Goal: Transaction & Acquisition: Obtain resource

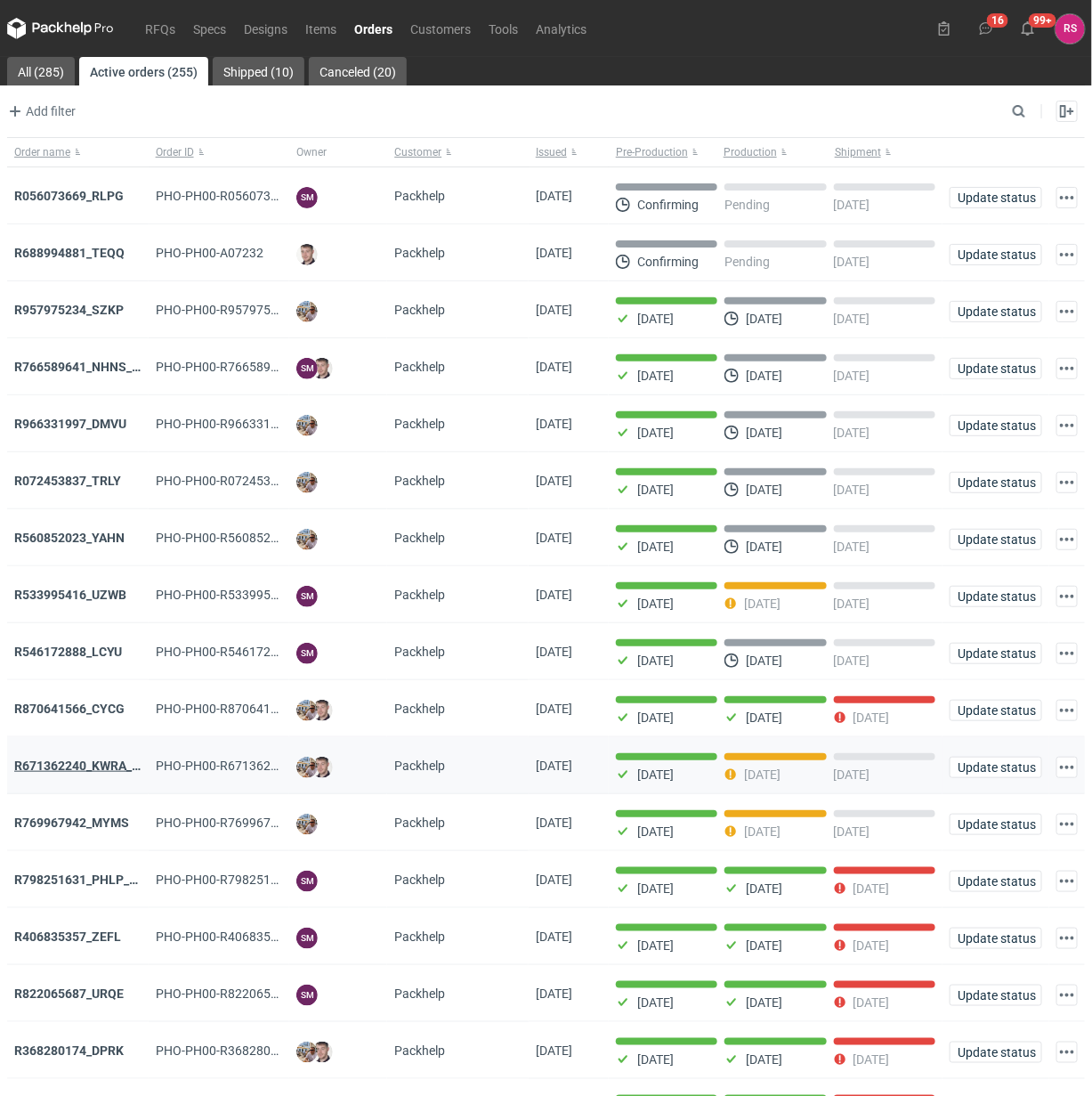
click at [96, 770] on strong "R671362240_KWRA_QIOQ_ZFHA" at bounding box center [106, 765] width 185 height 14
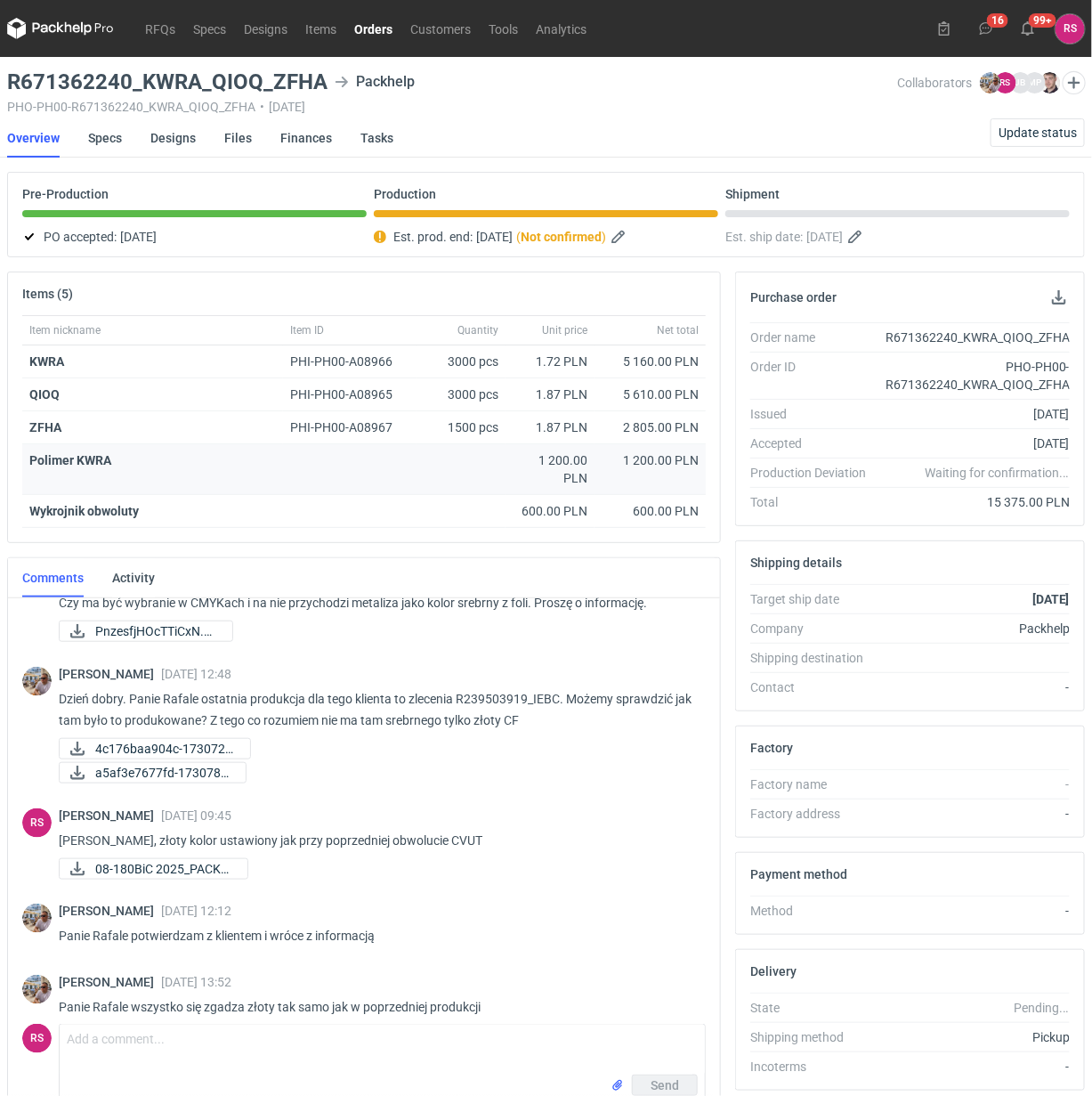
scroll to position [832, 0]
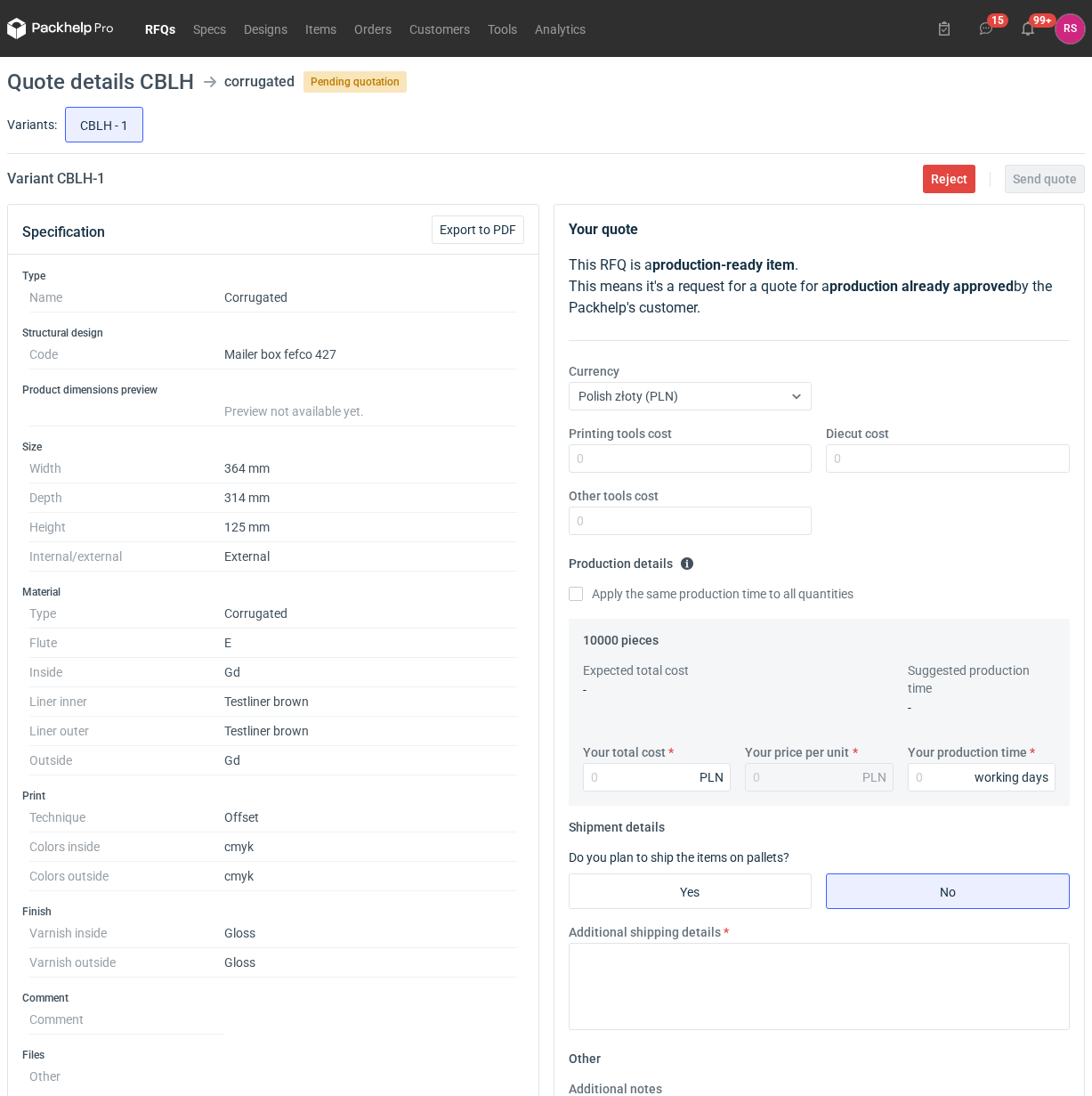
scroll to position [439, 0]
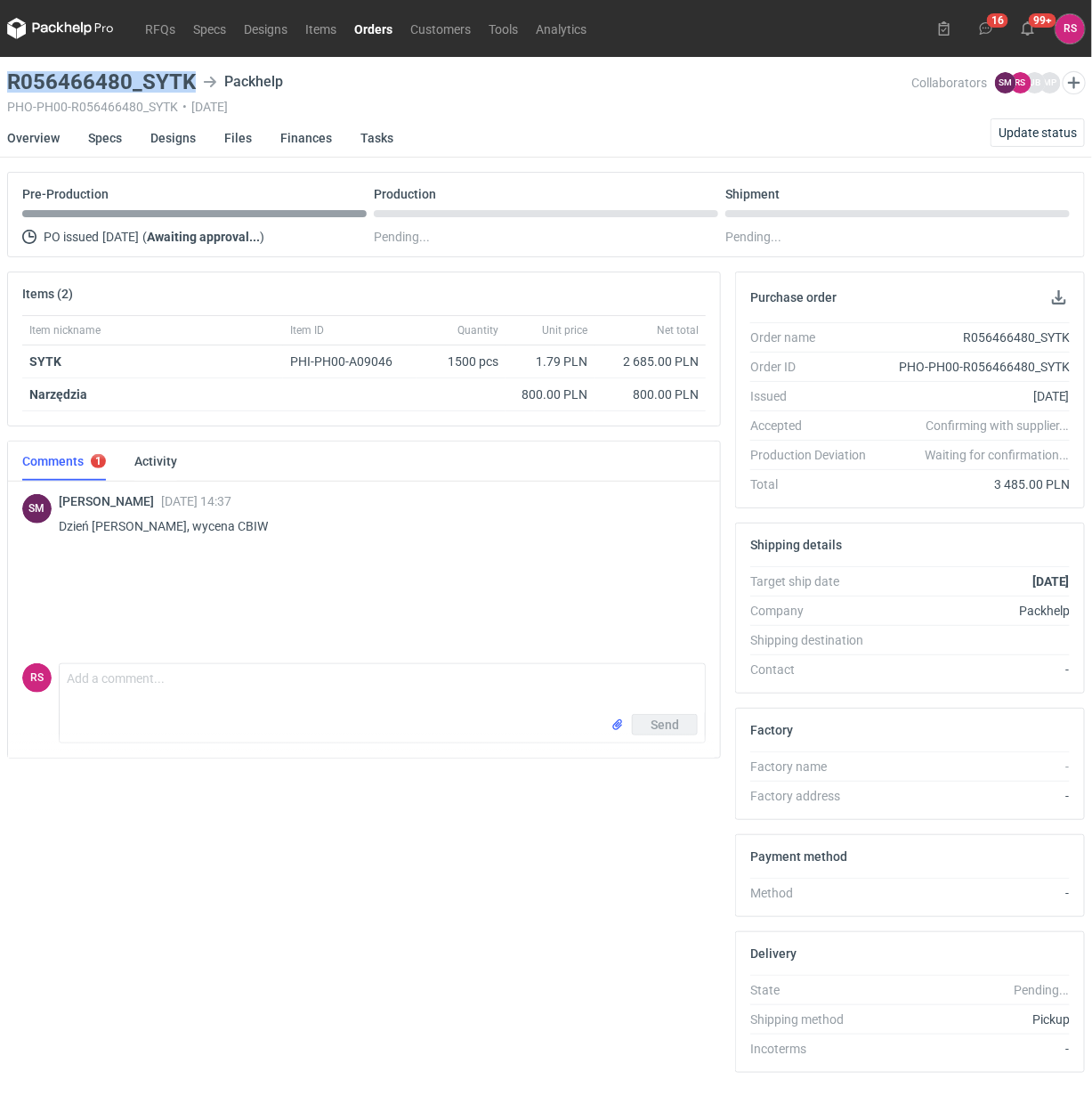
drag, startPoint x: 196, startPoint y: 78, endPoint x: 10, endPoint y: 86, distance: 186.2
click at [10, 86] on div "R056466480_SYTK Packhelp" at bounding box center [460, 81] width 905 height 21
copy h3 "R056466480_SYTK"
click at [1060, 301] on button "button" at bounding box center [1059, 296] width 21 height 21
click at [104, 135] on link "Specs" at bounding box center [104, 138] width 34 height 39
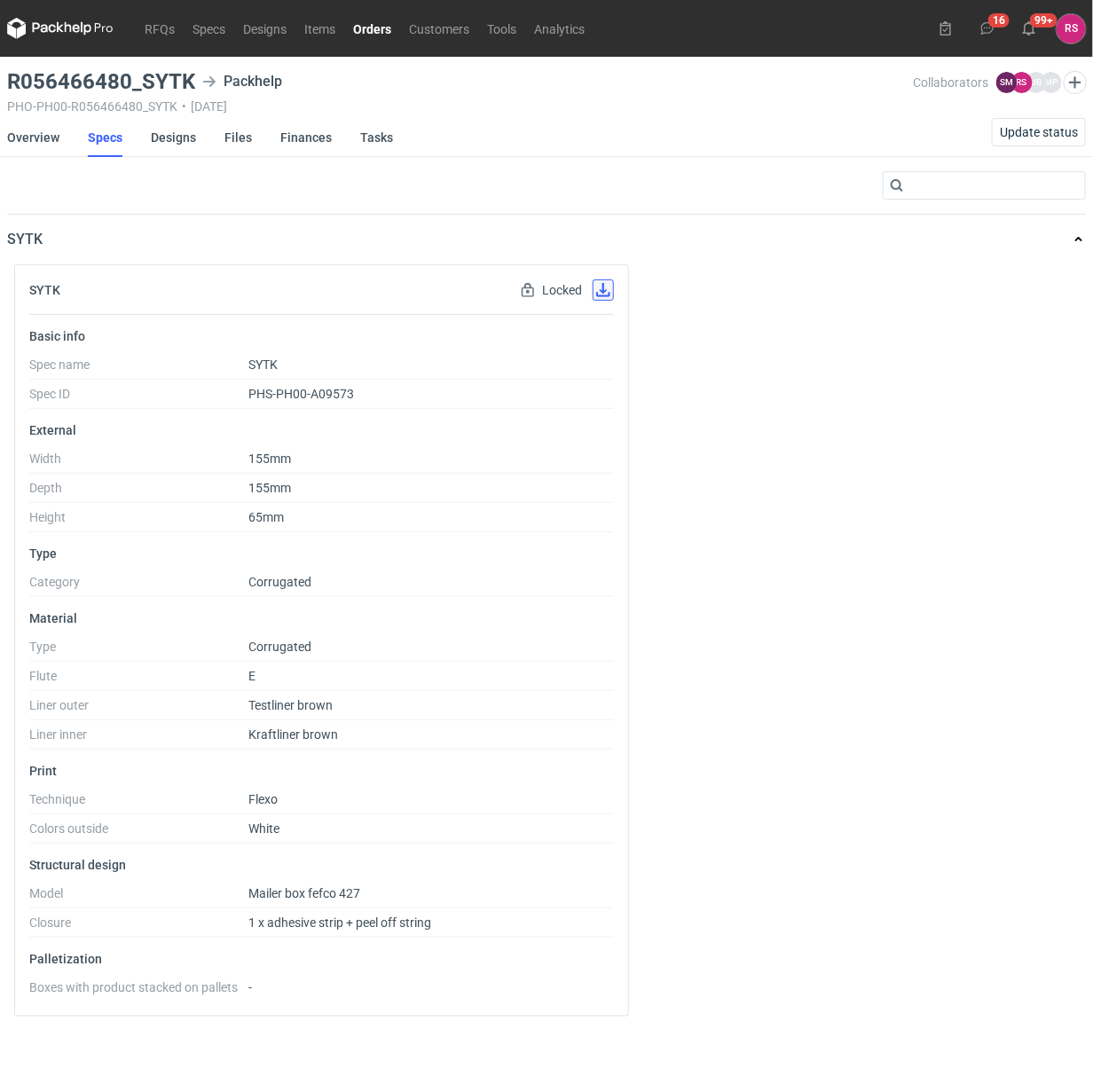
click at [601, 293] on button "button" at bounding box center [603, 290] width 21 height 21
click at [166, 132] on link "Designs" at bounding box center [173, 137] width 45 height 39
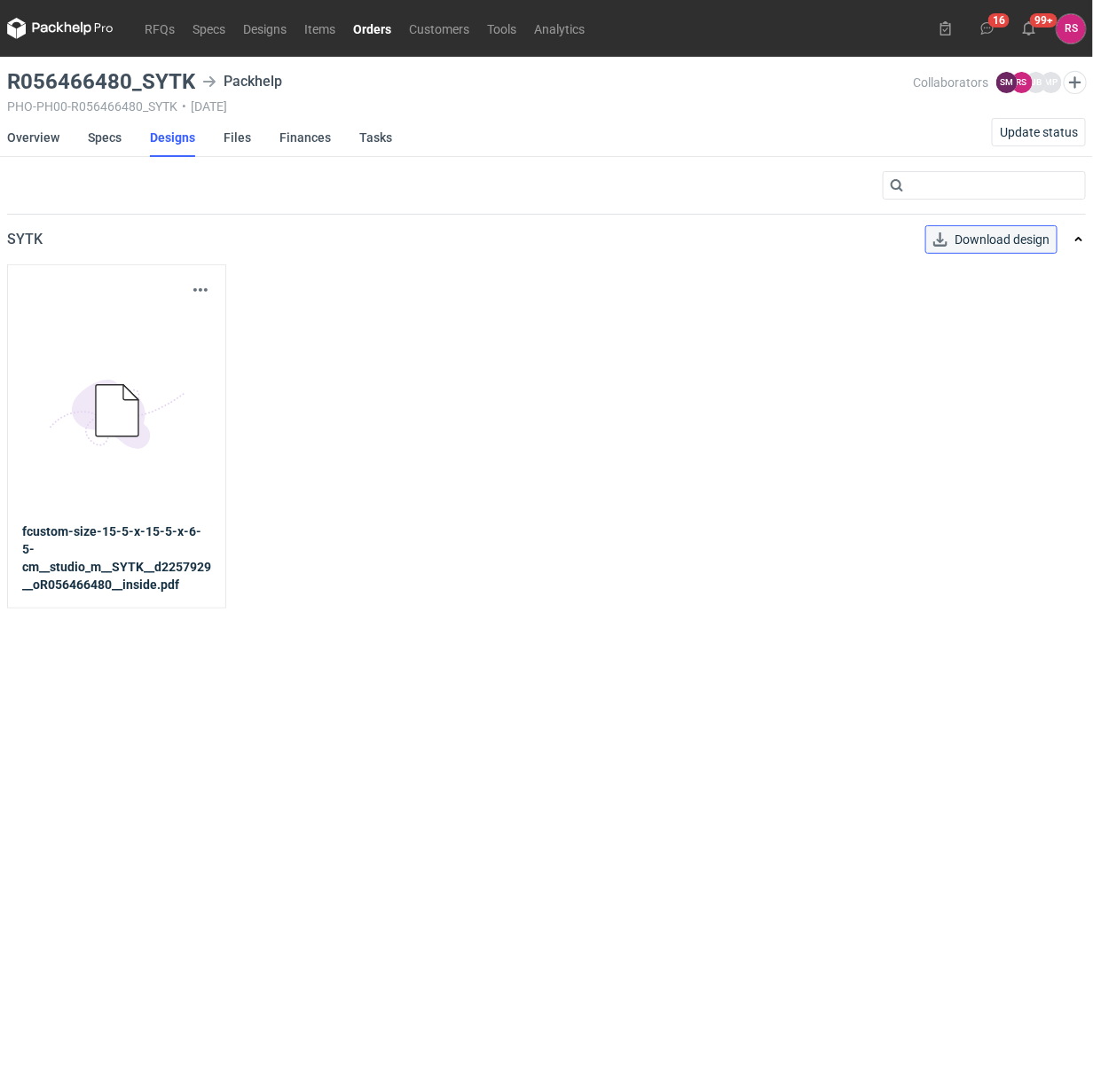
click at [1003, 237] on span "Download design" at bounding box center [1001, 239] width 95 height 12
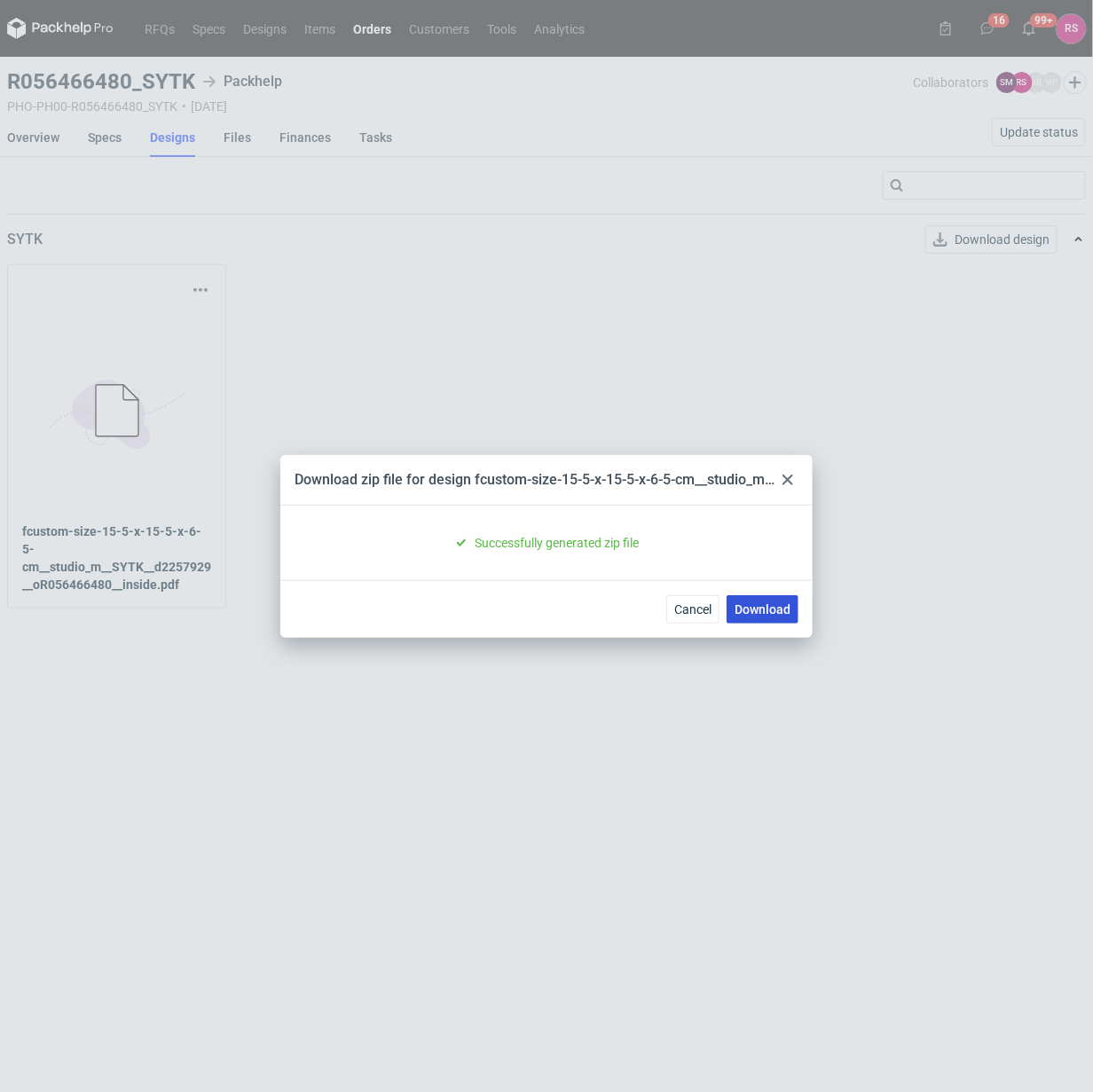
click at [769, 603] on link "Download" at bounding box center [762, 609] width 72 height 29
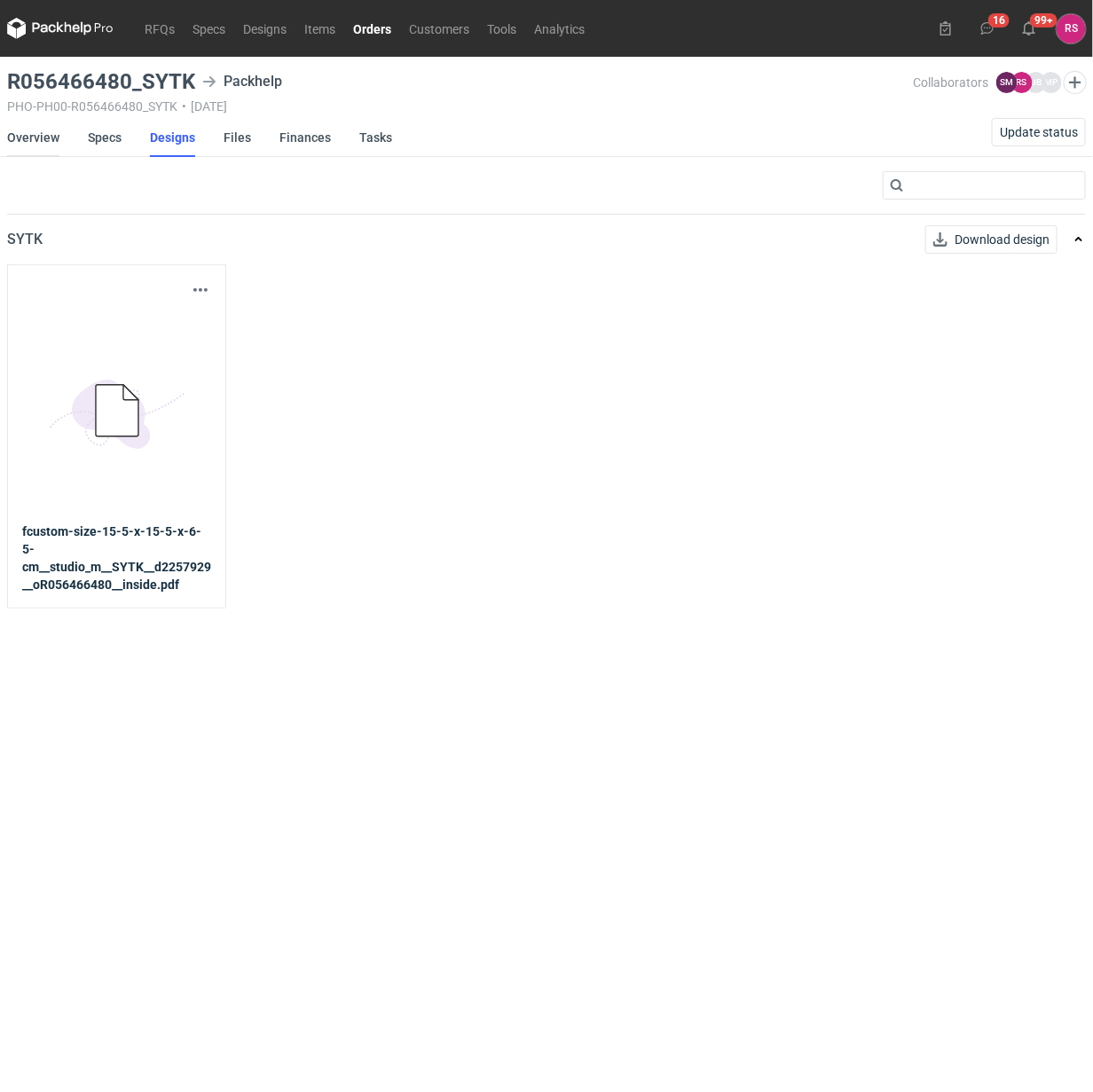
click at [37, 135] on link "Overview" at bounding box center [33, 137] width 52 height 39
